Goal: Use online tool/utility

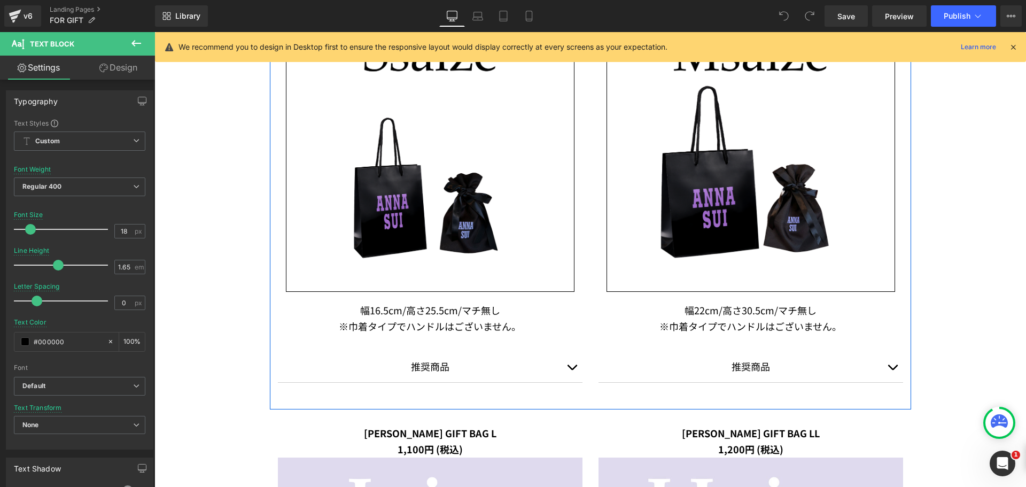
scroll to position [1336, 0]
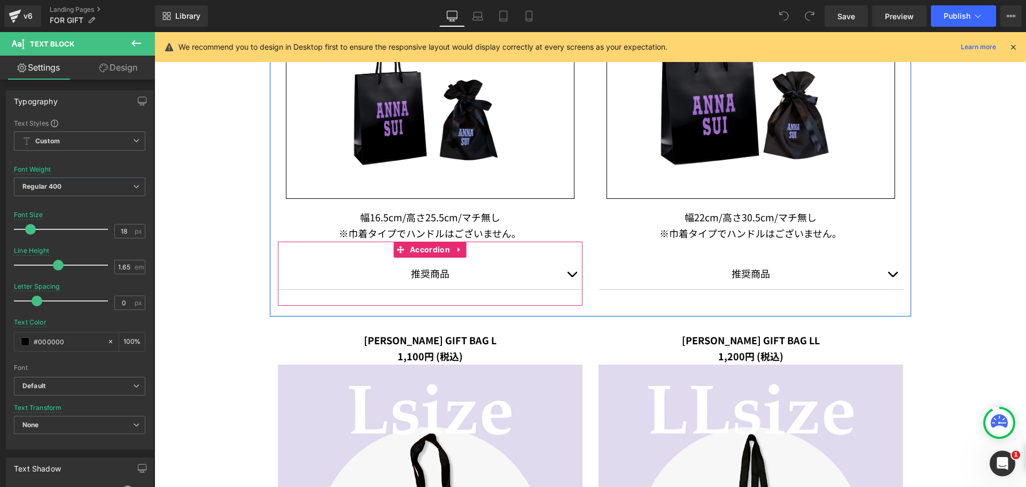
drag, startPoint x: 567, startPoint y: 276, endPoint x: 575, endPoint y: 274, distance: 8.2
click at [572, 277] on span "button" at bounding box center [572, 277] width 0 height 0
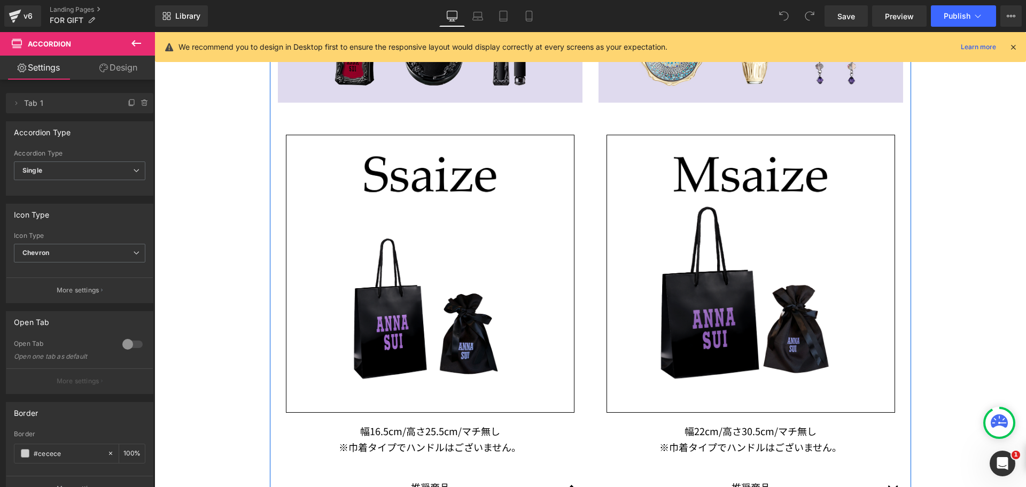
scroll to position [1229, 0]
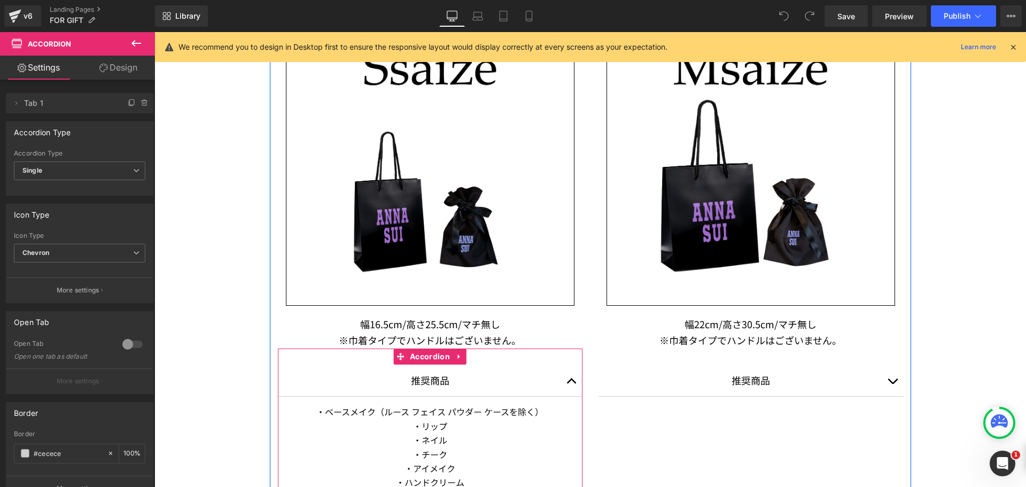
click at [568, 382] on button "button" at bounding box center [571, 381] width 21 height 32
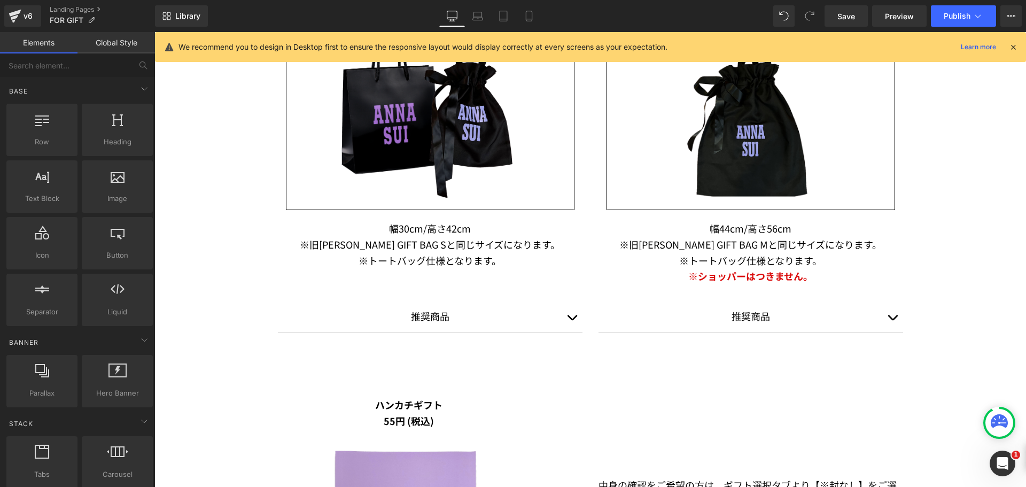
scroll to position [1410, 0]
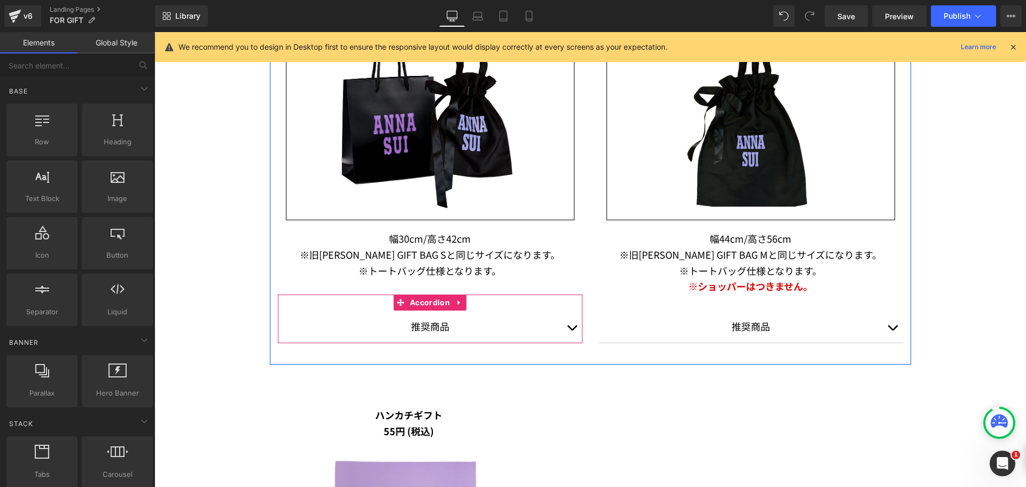
click at [571, 330] on button "button" at bounding box center [571, 327] width 21 height 32
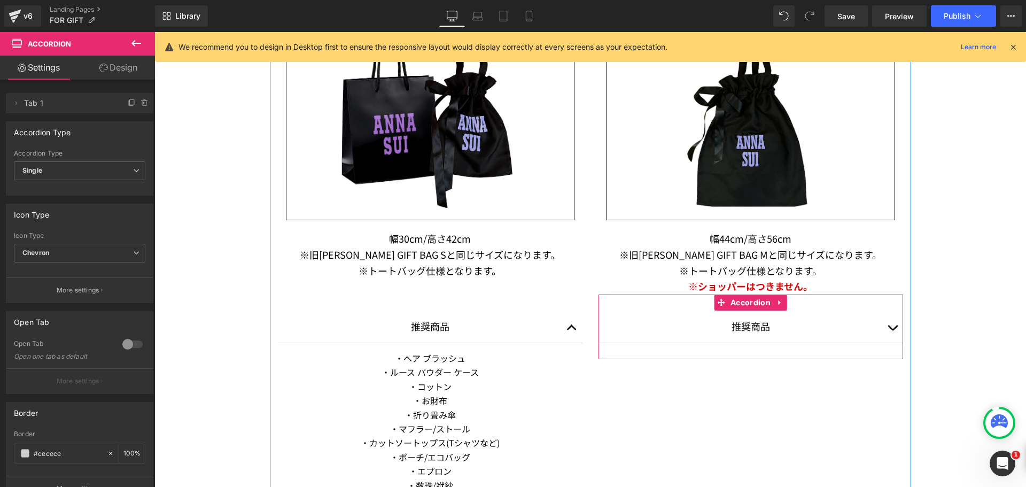
click at [893, 328] on button "button" at bounding box center [892, 327] width 21 height 32
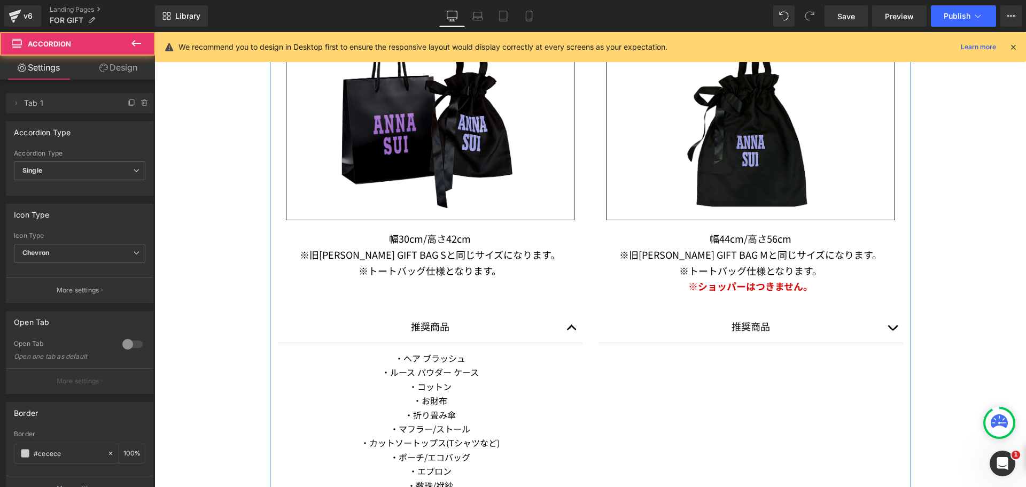
scroll to position [1624, 0]
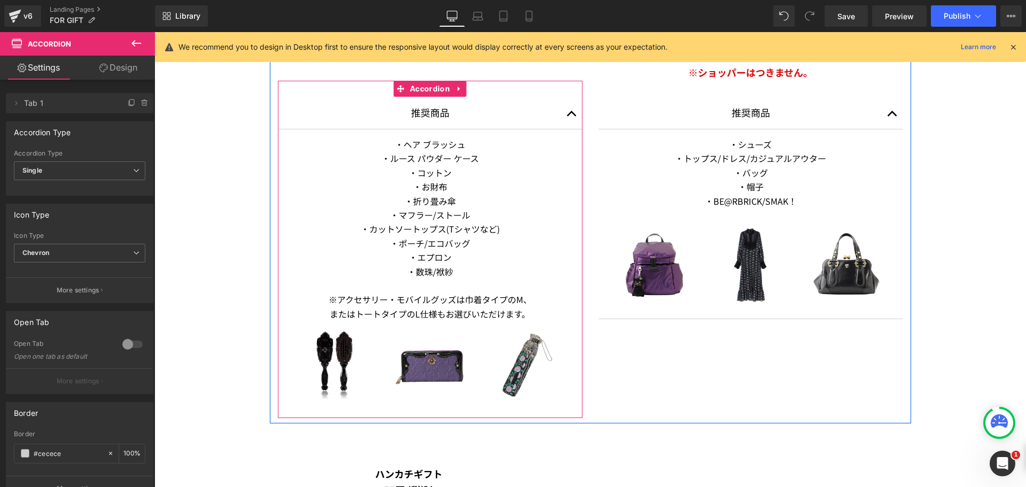
click at [566, 115] on button "button" at bounding box center [571, 113] width 21 height 32
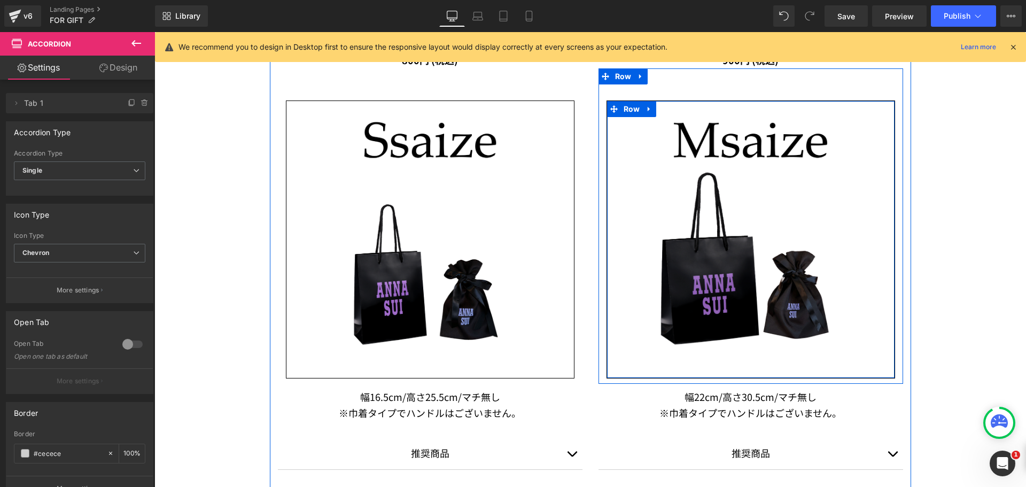
scroll to position [608, 0]
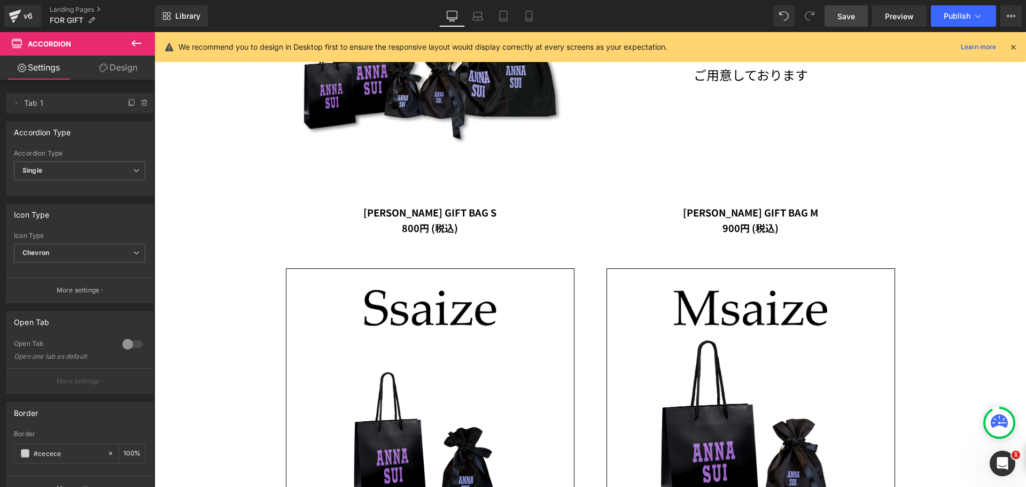
drag, startPoint x: 835, startPoint y: 22, endPoint x: 638, endPoint y: 157, distance: 239.2
click at [835, 22] on link "Save" at bounding box center [846, 15] width 43 height 21
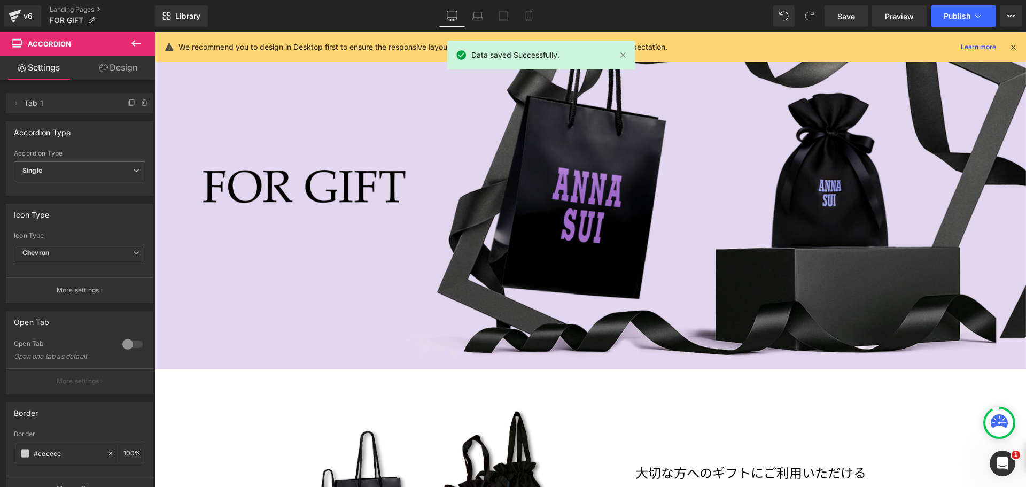
scroll to position [142, 0]
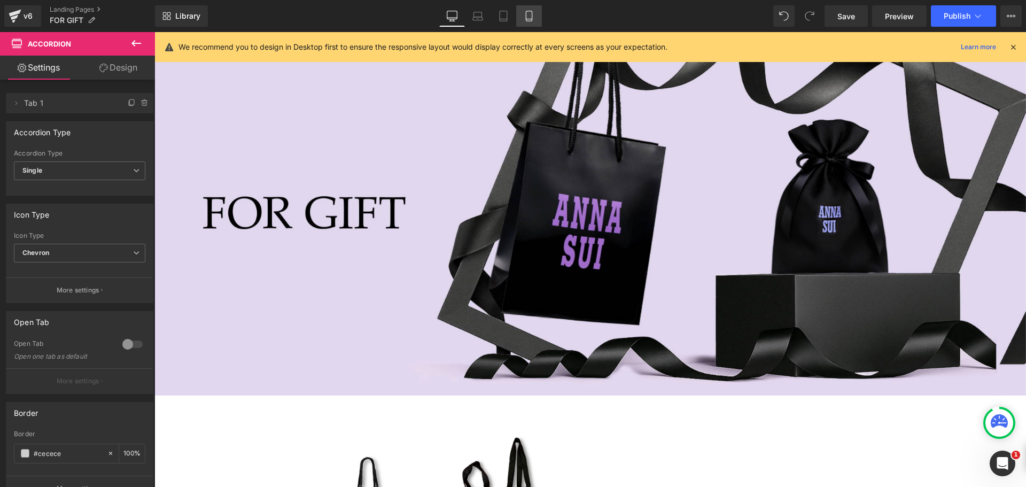
click at [536, 14] on link "Mobile" at bounding box center [529, 15] width 26 height 21
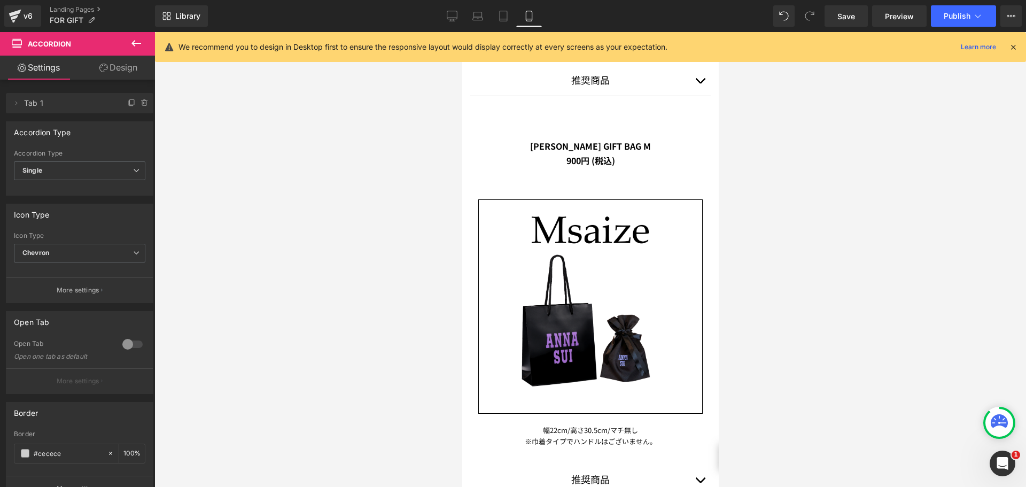
scroll to position [1114, 0]
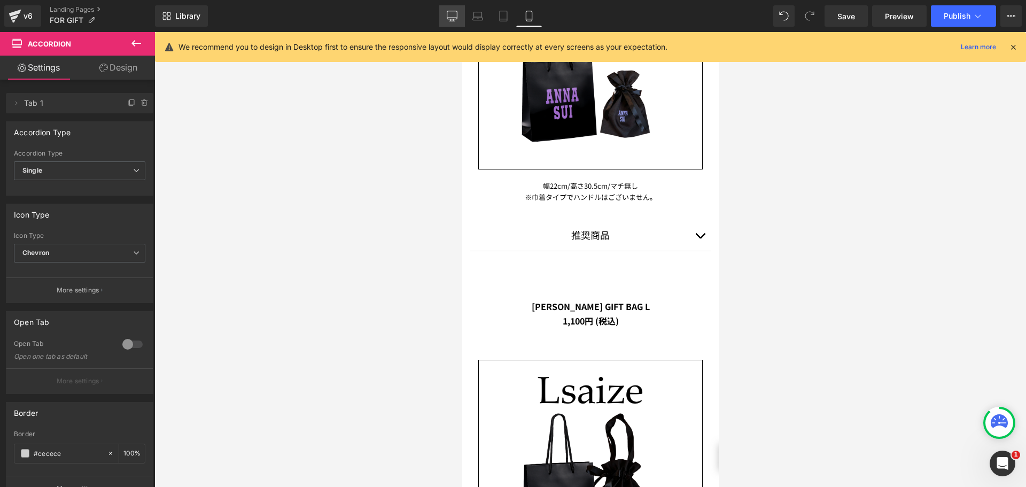
click at [452, 19] on icon at bounding box center [452, 15] width 10 height 8
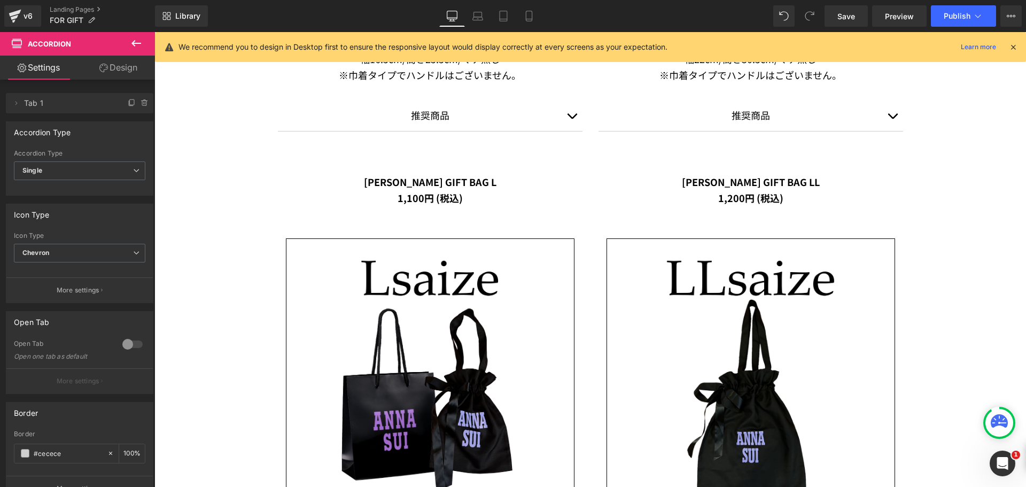
scroll to position [1104, 0]
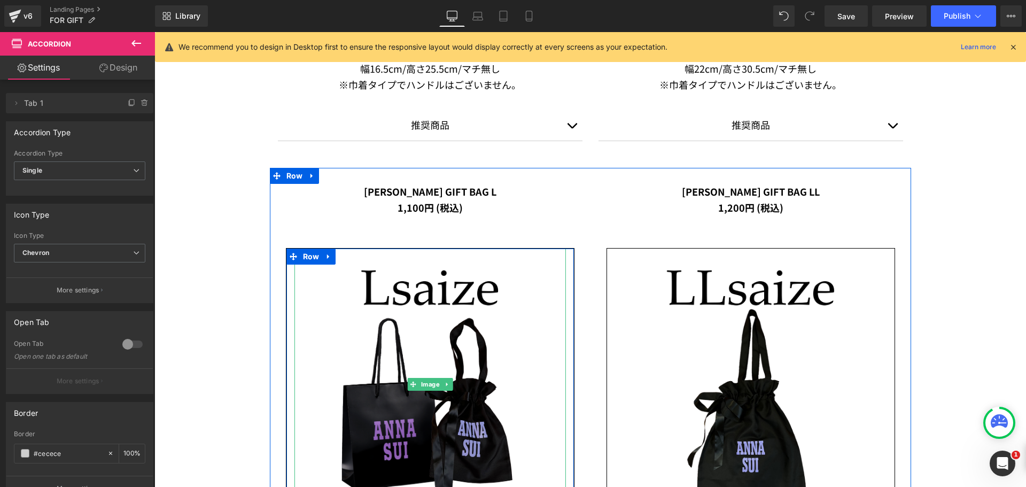
click at [420, 293] on img at bounding box center [431, 385] width 272 height 272
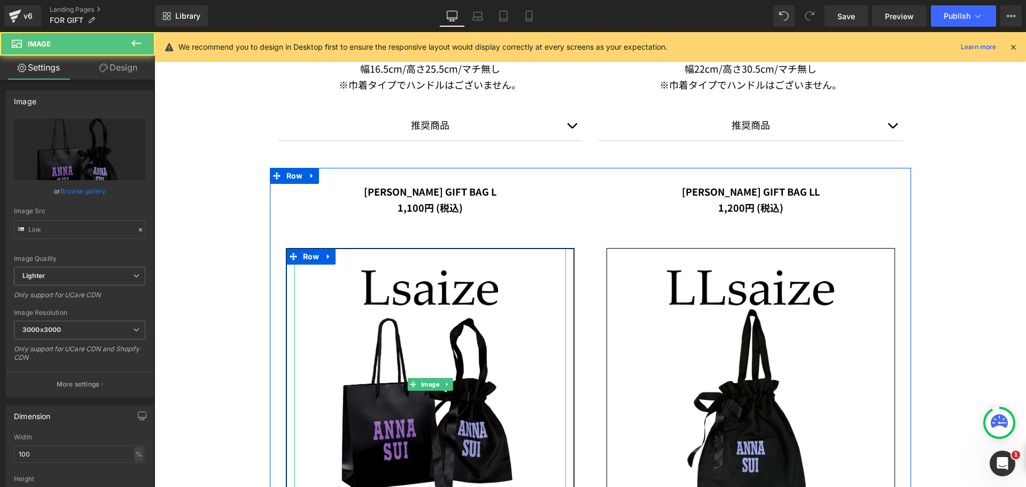
type input "[URL][DOMAIN_NAME]"
click at [435, 295] on img at bounding box center [431, 385] width 272 height 272
click at [425, 294] on img at bounding box center [431, 385] width 272 height 272
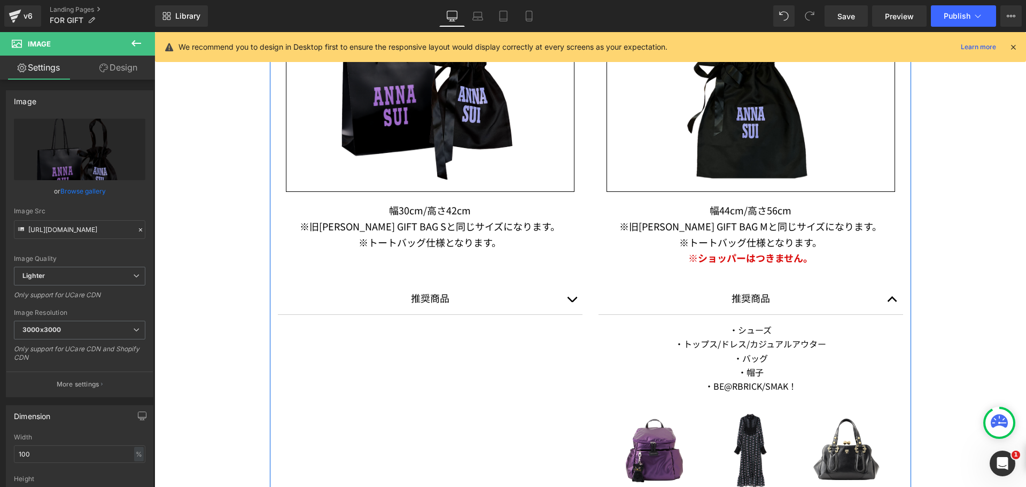
scroll to position [1532, 0]
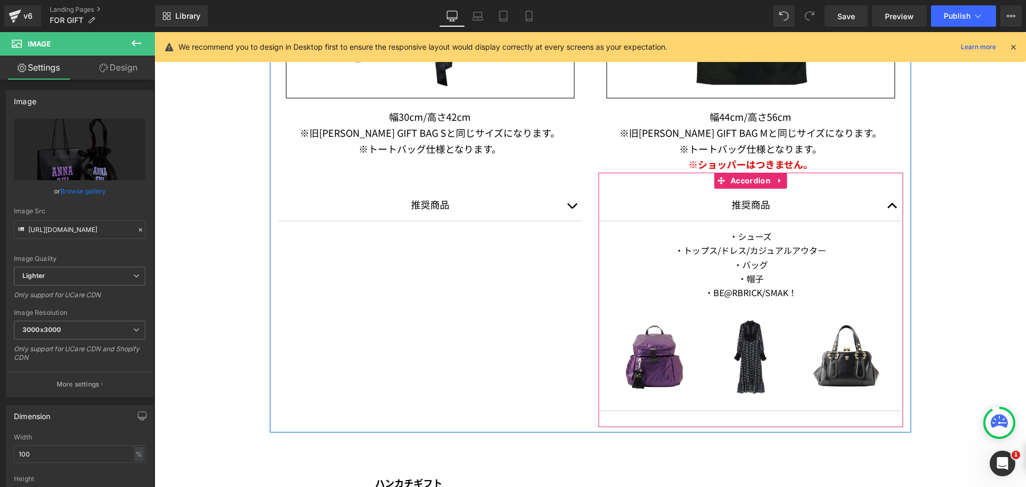
click at [893, 208] on span "button" at bounding box center [893, 208] width 0 height 0
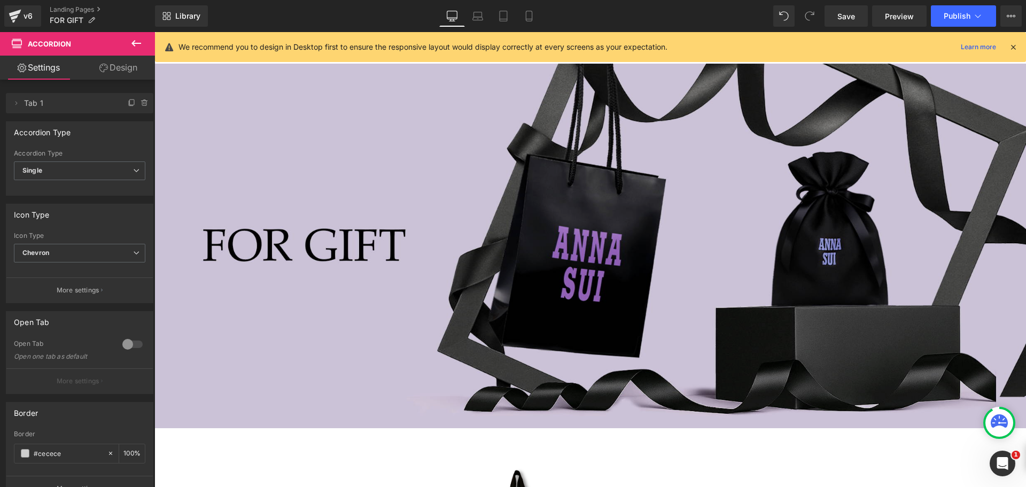
scroll to position [0, 0]
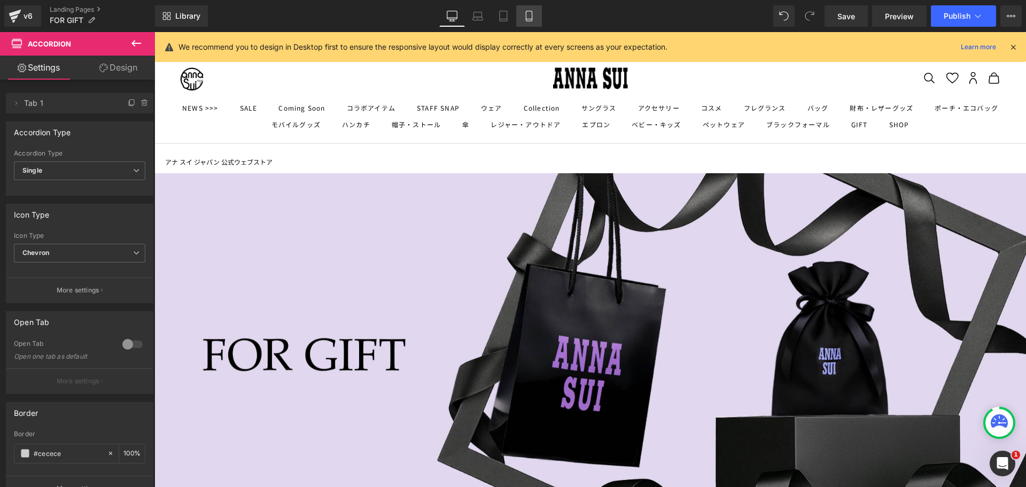
click at [526, 12] on icon at bounding box center [529, 16] width 11 height 11
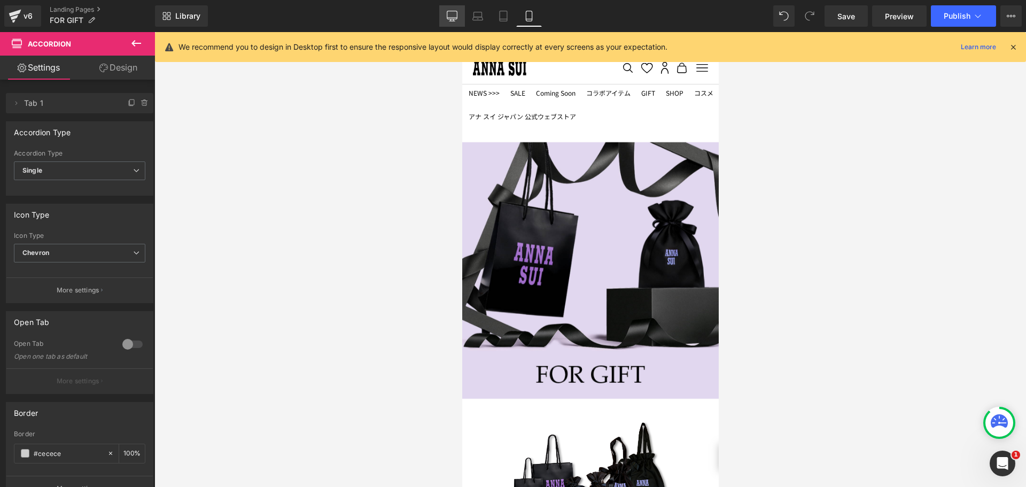
click at [455, 13] on icon at bounding box center [452, 16] width 11 height 11
